Goal: Information Seeking & Learning: Find specific fact

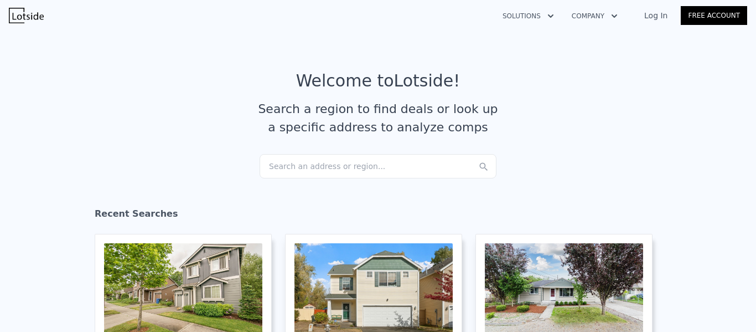
click at [325, 159] on div "Search an address or region..." at bounding box center [378, 166] width 237 height 24
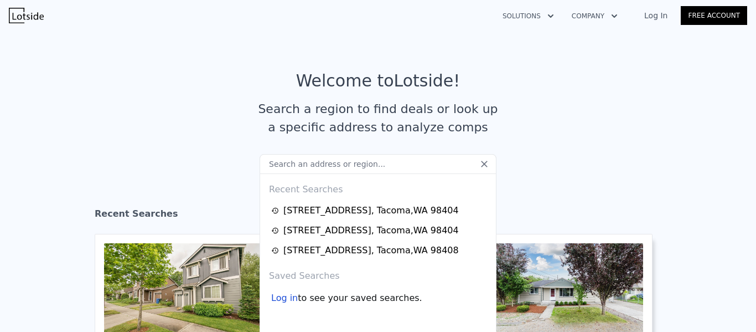
click at [324, 163] on input "text" at bounding box center [378, 164] width 237 height 20
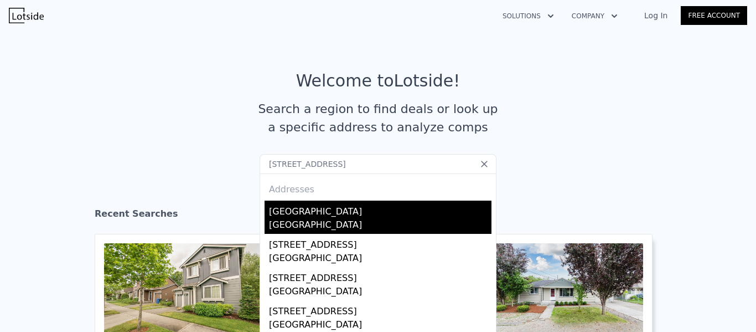
type input "[STREET_ADDRESS]"
click at [321, 224] on div "[GEOGRAPHIC_DATA]" at bounding box center [380, 225] width 223 height 15
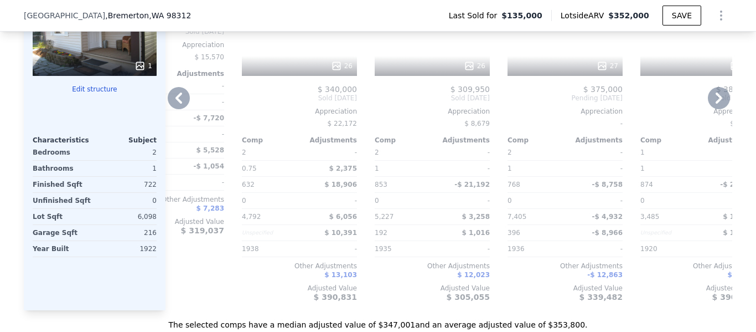
scroll to position [1360, 0]
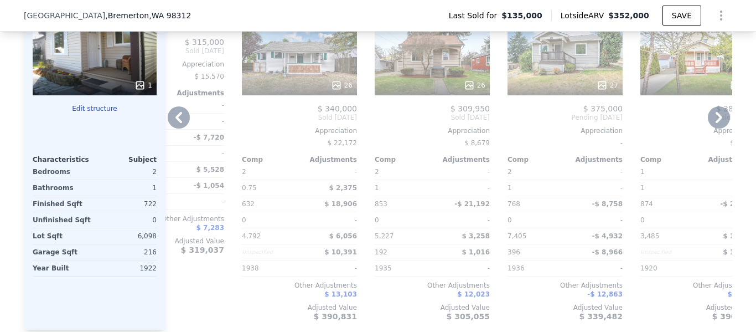
click at [180, 128] on icon at bounding box center [179, 117] width 22 height 22
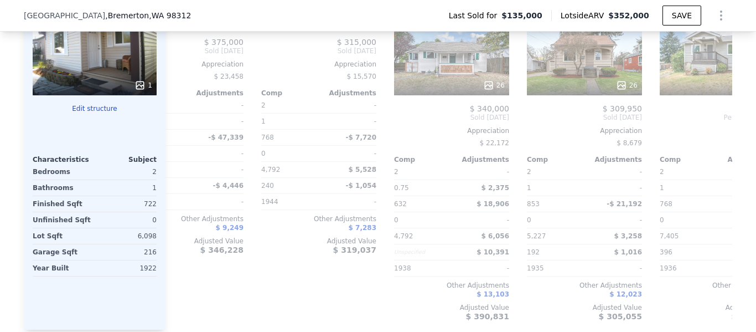
click at [180, 128] on div "Comp A ( 0.37 miles) [STREET_ADDRESS] This is a Flip 36 $ 200,000 $ 375,000 Bou…" at bounding box center [449, 151] width 567 height 356
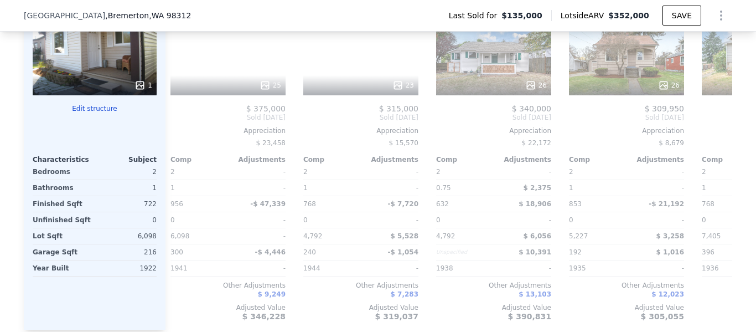
scroll to position [0, 734]
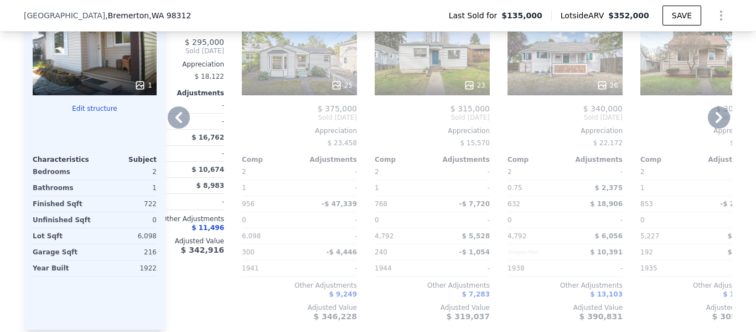
click at [183, 128] on icon at bounding box center [179, 117] width 22 height 22
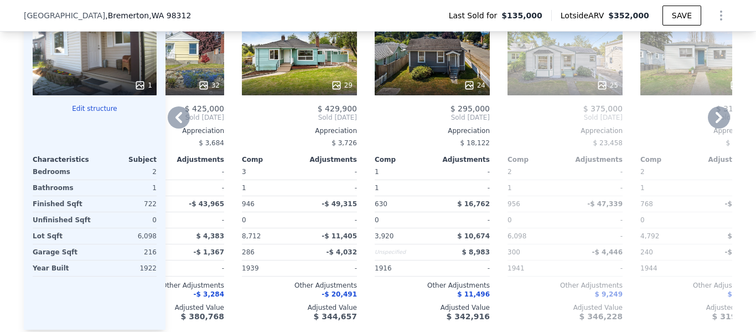
click at [178, 125] on icon at bounding box center [179, 117] width 22 height 22
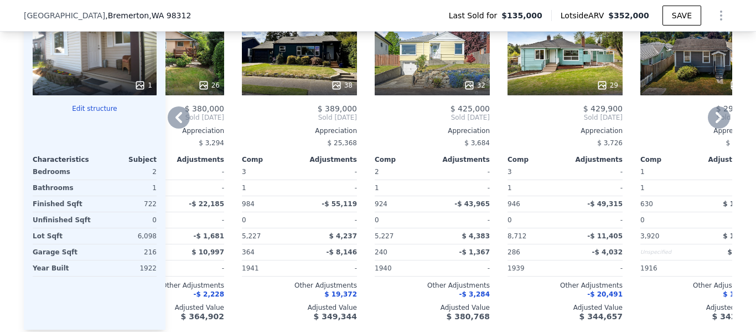
click at [176, 125] on icon at bounding box center [179, 117] width 22 height 22
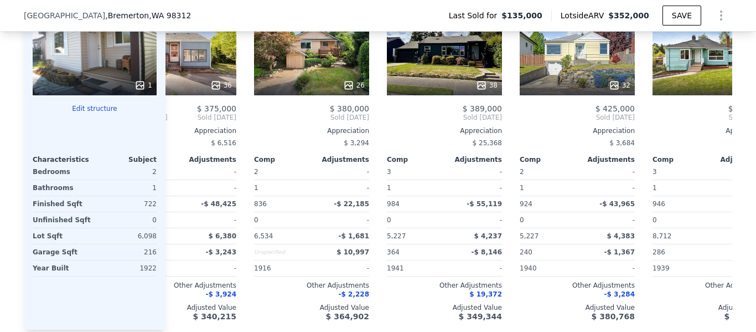
scroll to position [0, 0]
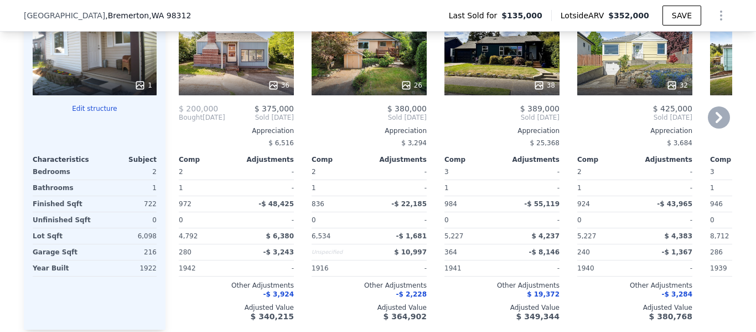
click at [179, 122] on span "Bought" at bounding box center [191, 117] width 24 height 9
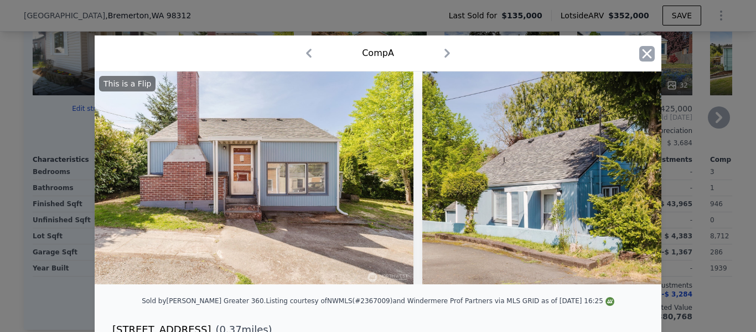
click at [644, 53] on icon "button" at bounding box center [647, 53] width 9 height 9
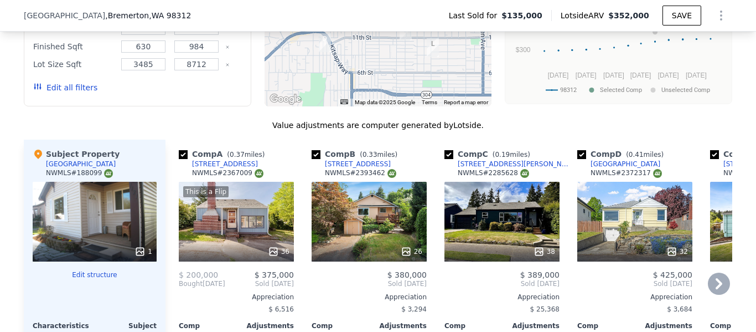
scroll to position [1249, 0]
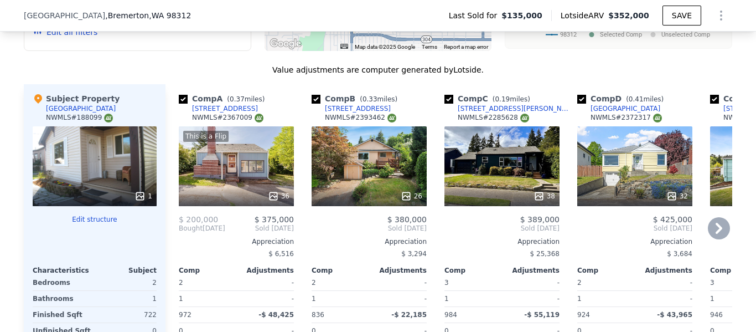
click at [97, 224] on button "Edit structure" at bounding box center [95, 219] width 124 height 9
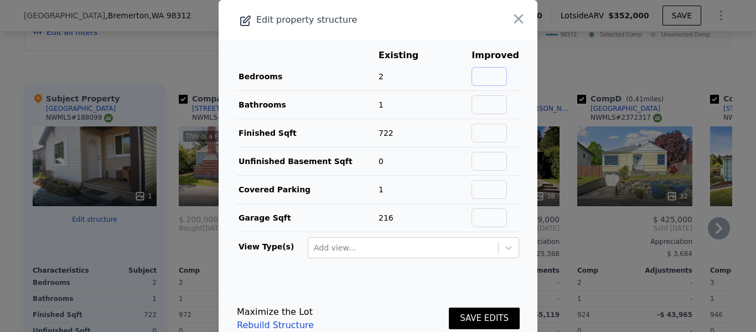
click at [479, 76] on input "text" at bounding box center [489, 76] width 35 height 19
type input "3"
click at [489, 105] on input "text" at bounding box center [489, 104] width 35 height 19
type input "2"
click at [449, 307] on button "SAVE EDITS" at bounding box center [484, 318] width 71 height 22
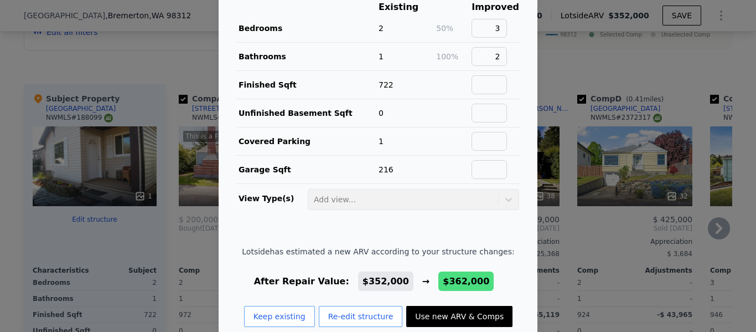
scroll to position [69, 0]
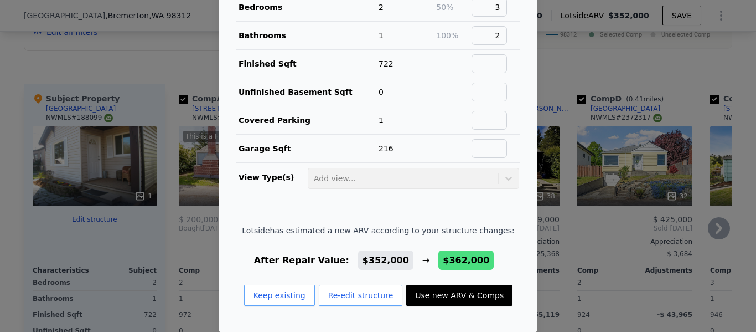
click at [447, 296] on button "Use new ARV & Comps" at bounding box center [459, 295] width 106 height 21
type input "1008"
type input "3920"
checkbox input "false"
checkbox input "true"
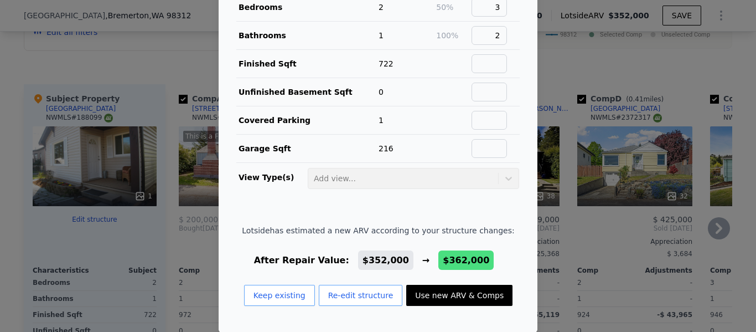
type input "$ 362,000"
type input "$ 190,599"
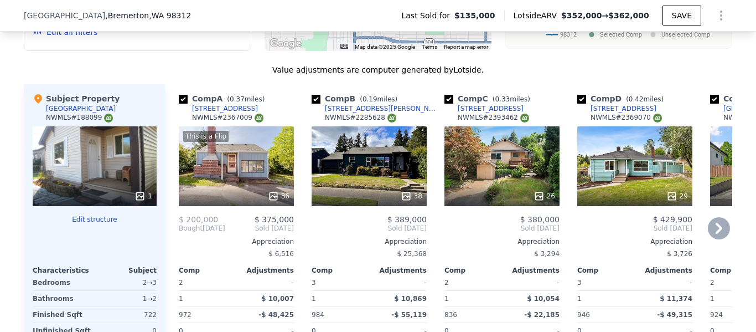
scroll to position [1305, 0]
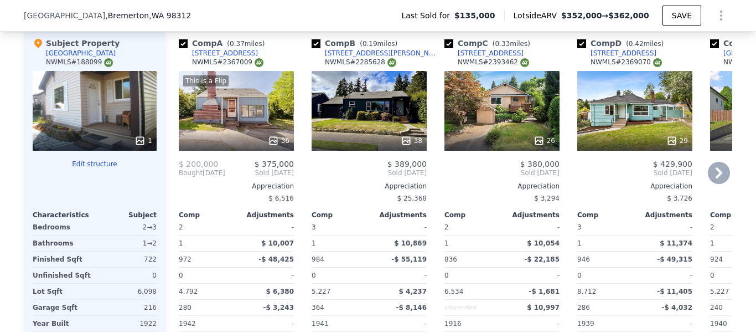
click at [216, 58] on div "[STREET_ADDRESS]" at bounding box center [225, 53] width 66 height 9
type input "984"
type input "3485"
checkbox input "false"
type input "$ 352,000"
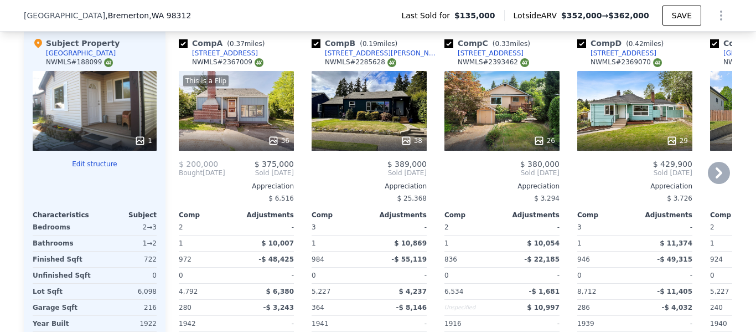
type input "$ 181,308"
checkbox input "true"
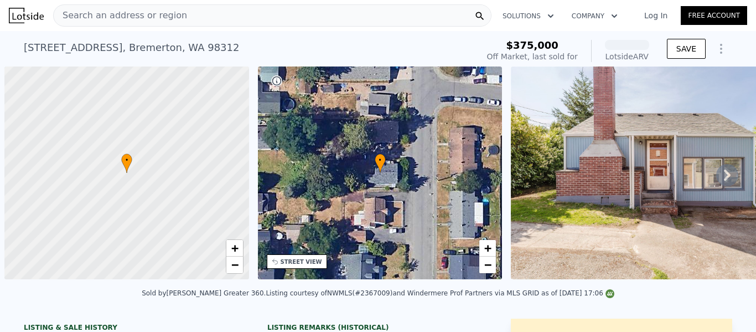
scroll to position [0, 4]
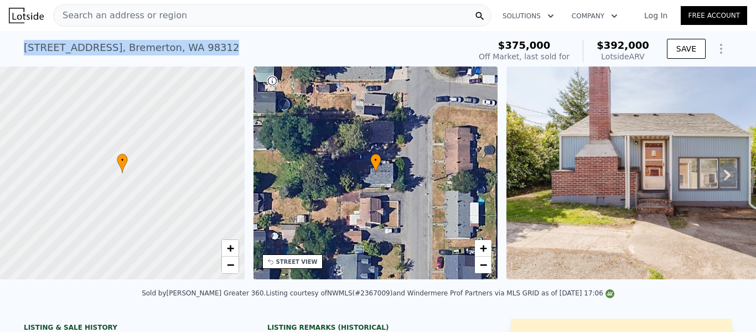
drag, startPoint x: 13, startPoint y: 46, endPoint x: 216, endPoint y: 50, distance: 203.2
click at [216, 50] on div "1717 Rainier Ave , Bremerton , WA 98312 Sold May 2025 for $375k (~ARV $392k ) $…" at bounding box center [378, 48] width 756 height 35
copy div "1717 Rainier Ave , Bremerton , WA 98312"
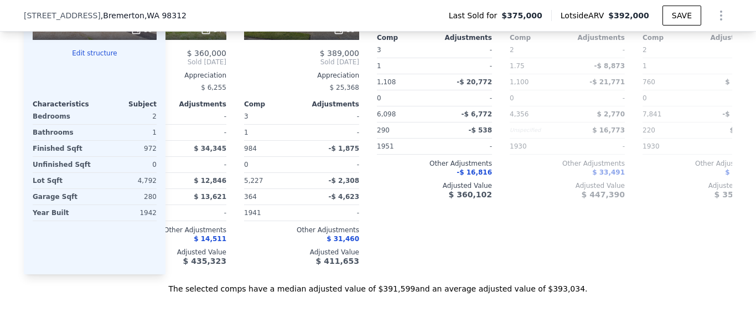
scroll to position [0, 455]
